Goal: Navigation & Orientation: Find specific page/section

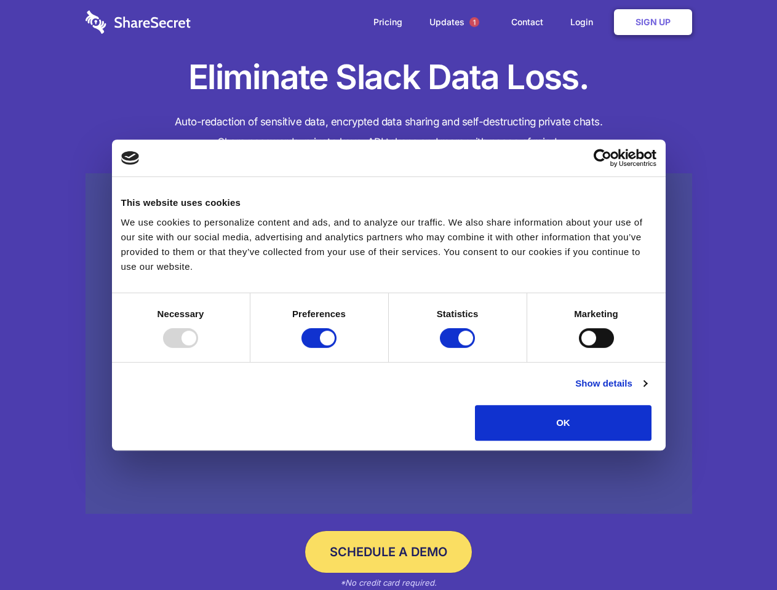
click at [198, 348] on div at bounding box center [180, 338] width 35 height 20
click at [336, 348] on input "Preferences" at bounding box center [318, 338] width 35 height 20
checkbox input "false"
click at [459, 348] on input "Statistics" at bounding box center [457, 338] width 35 height 20
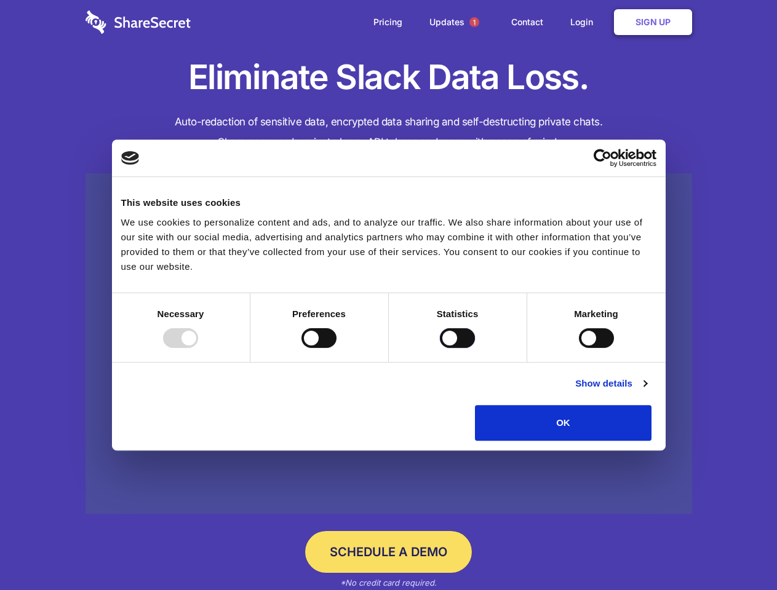
checkbox input "false"
click at [579, 348] on input "Marketing" at bounding box center [596, 338] width 35 height 20
checkbox input "true"
click at [646, 391] on link "Show details" at bounding box center [610, 383] width 71 height 15
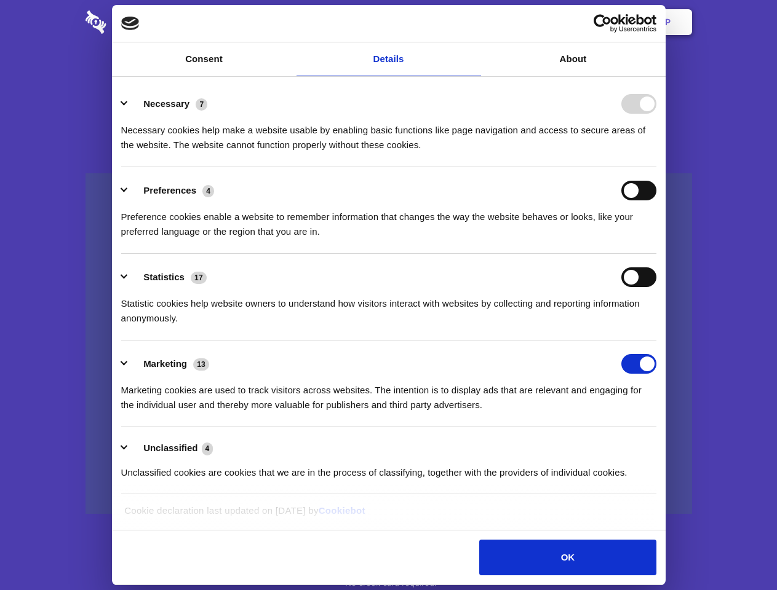
click at [656, 167] on li "Necessary 7 Necessary cookies help make a website usable by enabling basic func…" at bounding box center [388, 124] width 535 height 87
click at [473, 22] on span "1" at bounding box center [474, 22] width 10 height 10
